Goal: Check status: Check status

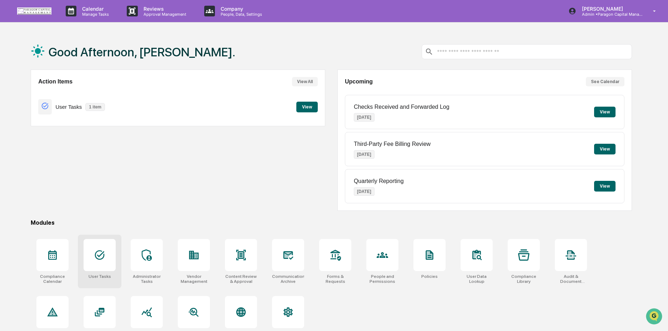
click at [106, 252] on div at bounding box center [100, 255] width 32 height 32
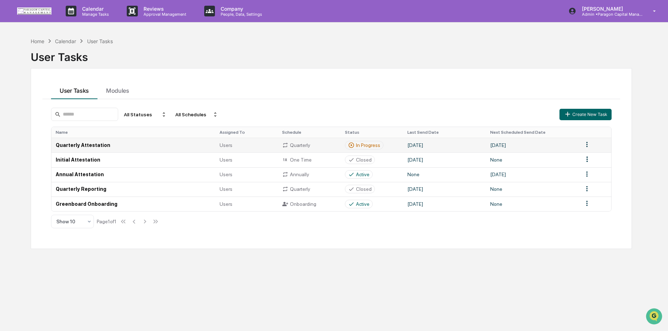
click at [363, 145] on div "In Progress" at bounding box center [368, 145] width 24 height 6
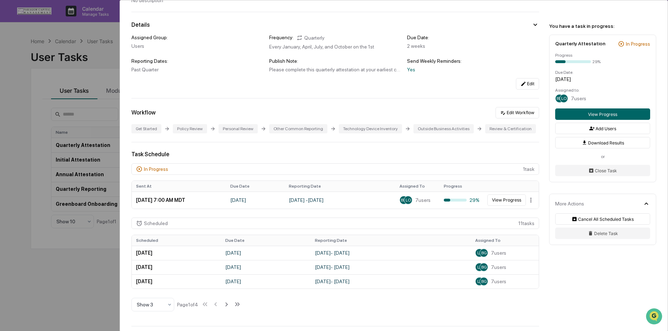
scroll to position [53, 0]
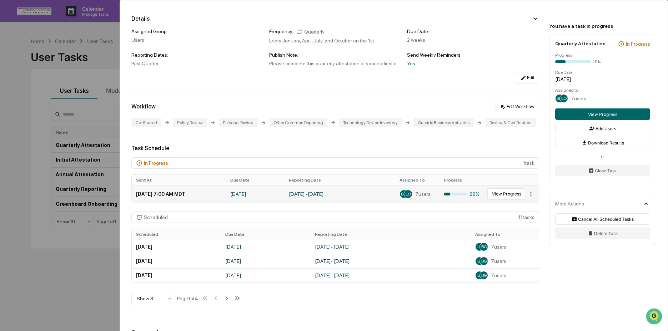
click at [444, 196] on div at bounding box center [447, 194] width 6 height 3
click at [507, 200] on button "View Progress" at bounding box center [506, 194] width 39 height 11
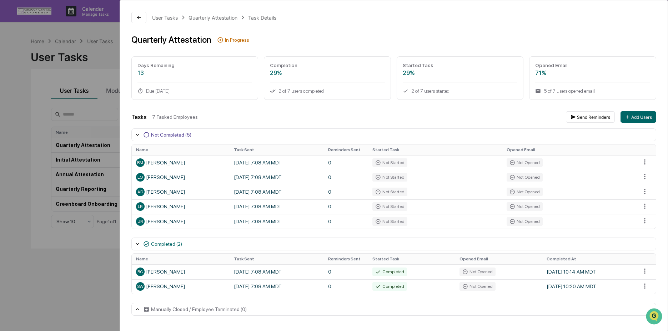
click at [79, 107] on div "User Tasks Quarterly Attestation Task Details Quarterly Attestation In Progress…" at bounding box center [334, 165] width 668 height 331
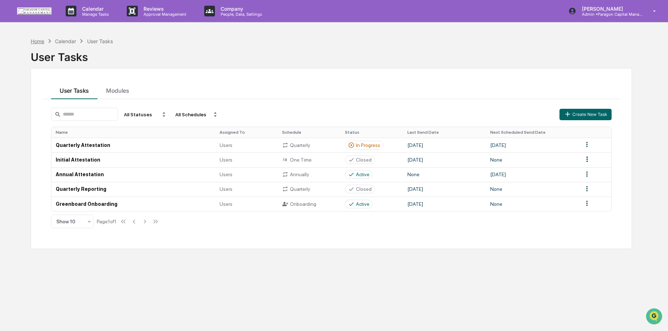
click at [33, 41] on div "Home" at bounding box center [38, 41] width 14 height 6
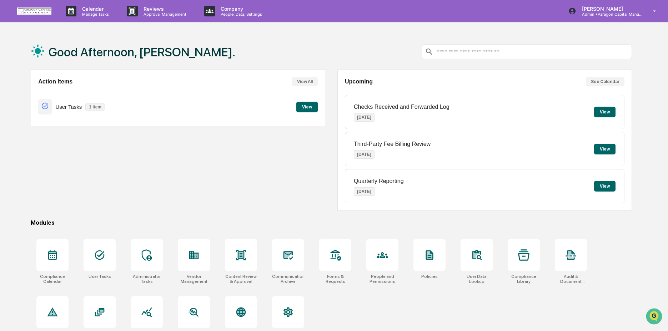
scroll to position [1, 0]
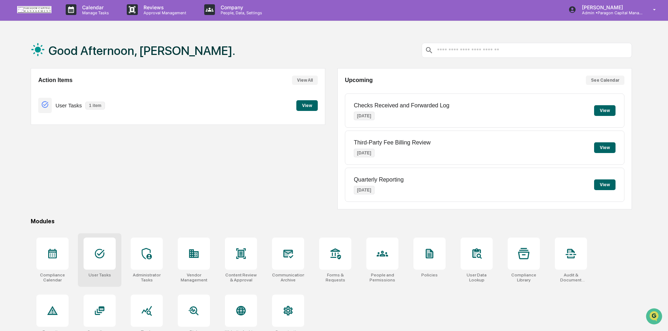
click at [111, 264] on div at bounding box center [100, 254] width 32 height 32
